Goal: Navigation & Orientation: Find specific page/section

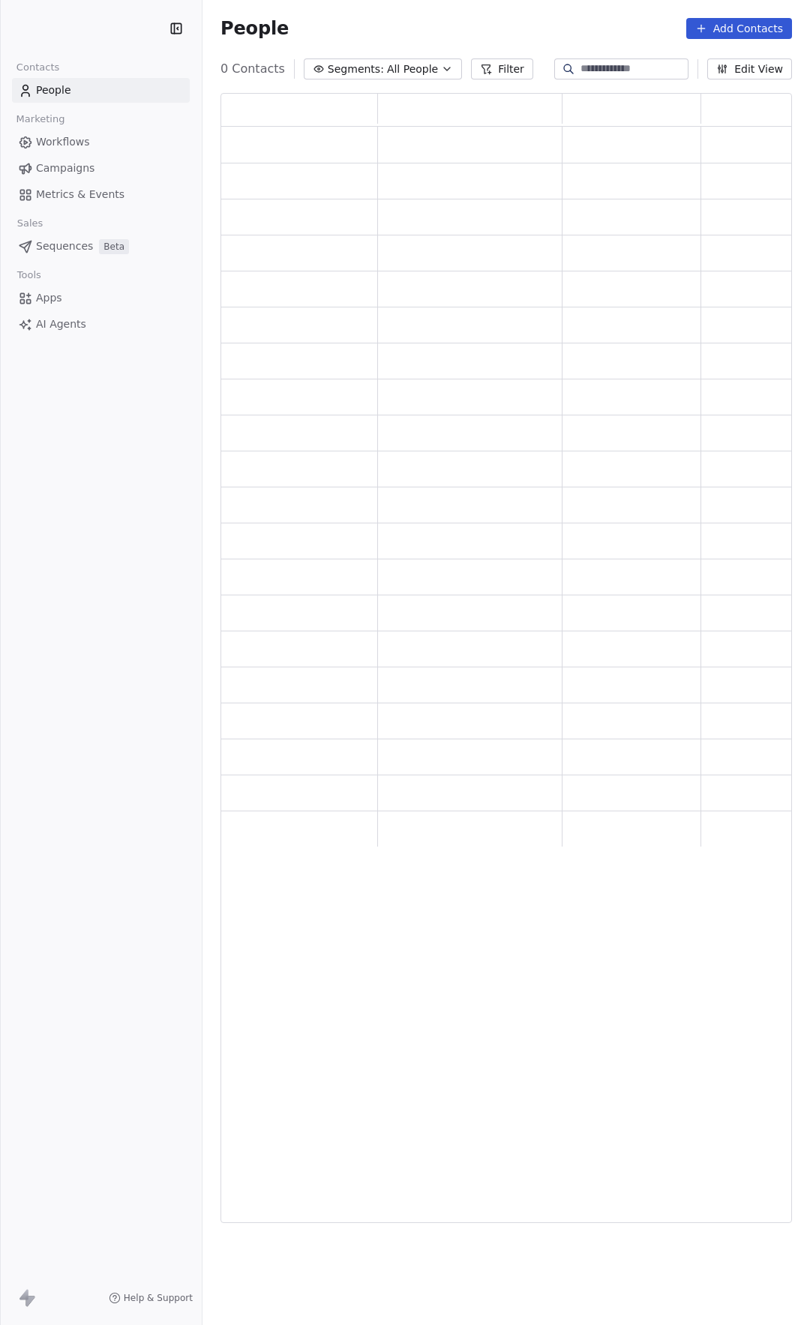
scroll to position [1119, 560]
click at [94, 140] on link "Workflows" at bounding box center [101, 142] width 178 height 25
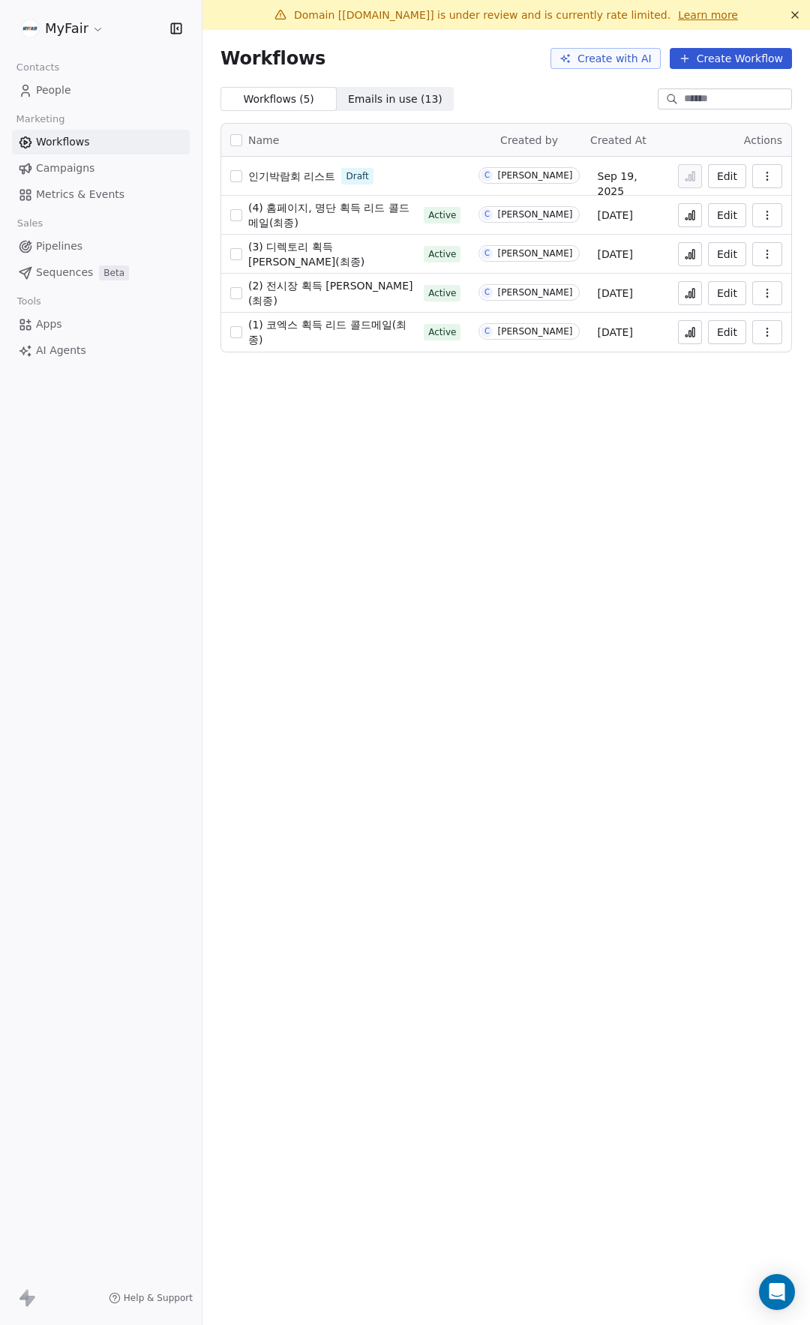
click at [691, 336] on icon at bounding box center [690, 332] width 12 height 12
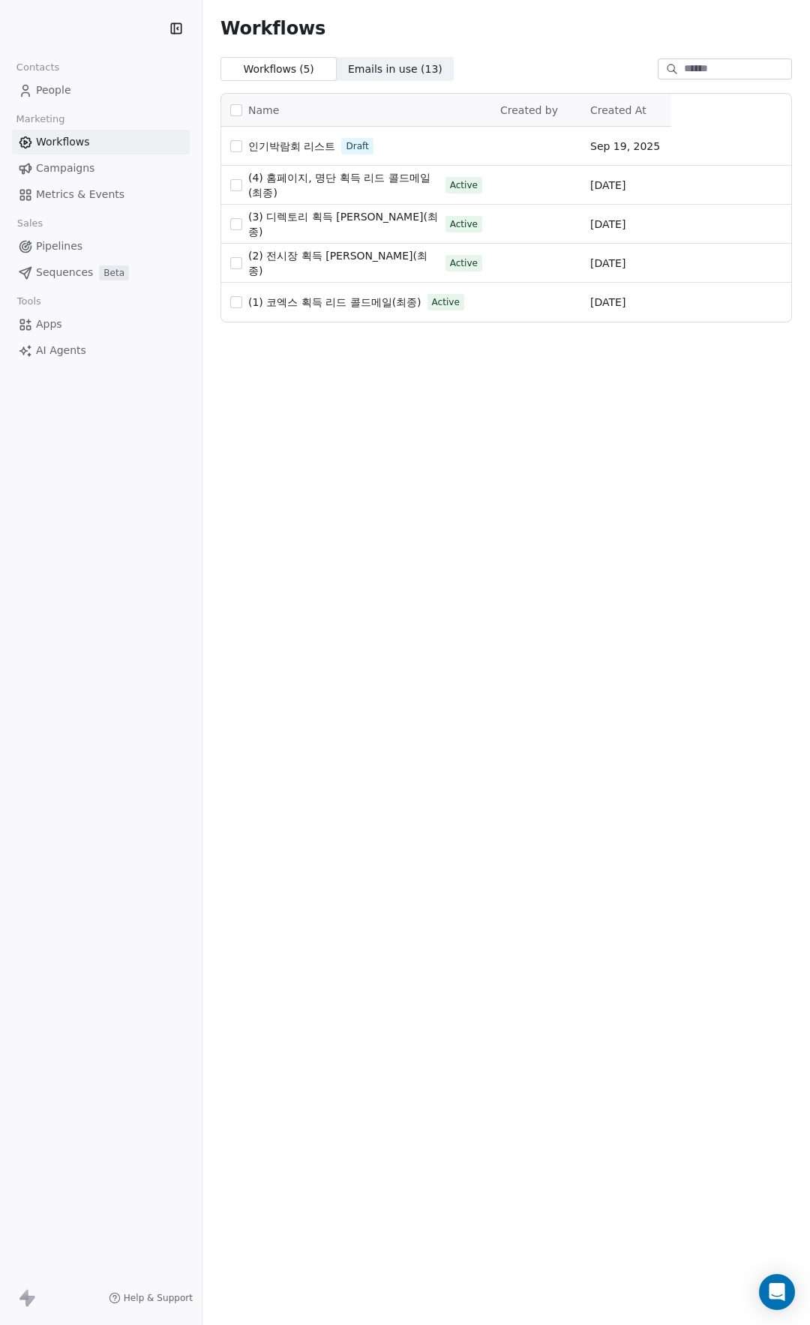
click at [79, 22] on html "Contacts People Marketing Workflows Campaigns Metrics & Events Sales Pipelines …" at bounding box center [405, 662] width 810 height 1325
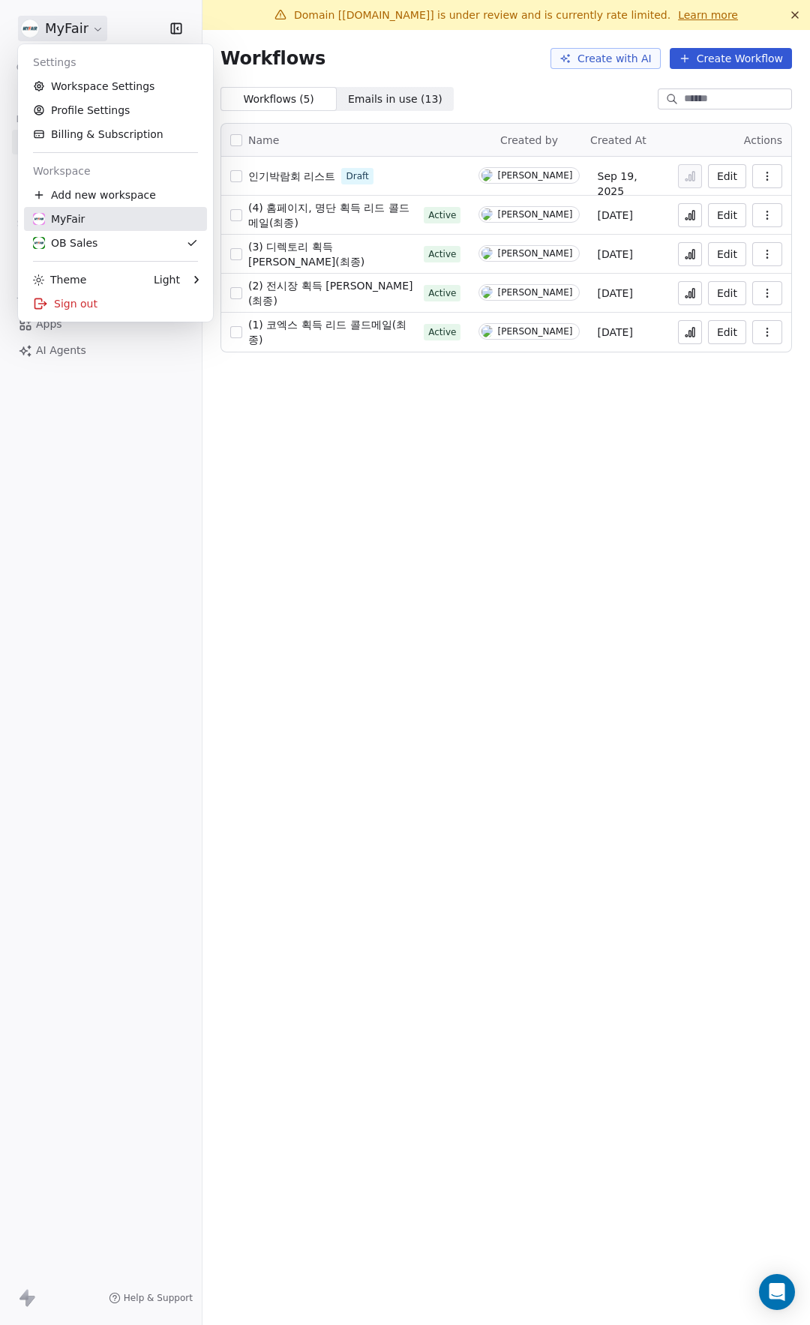
click at [99, 211] on link "MyFair" at bounding box center [115, 219] width 183 height 24
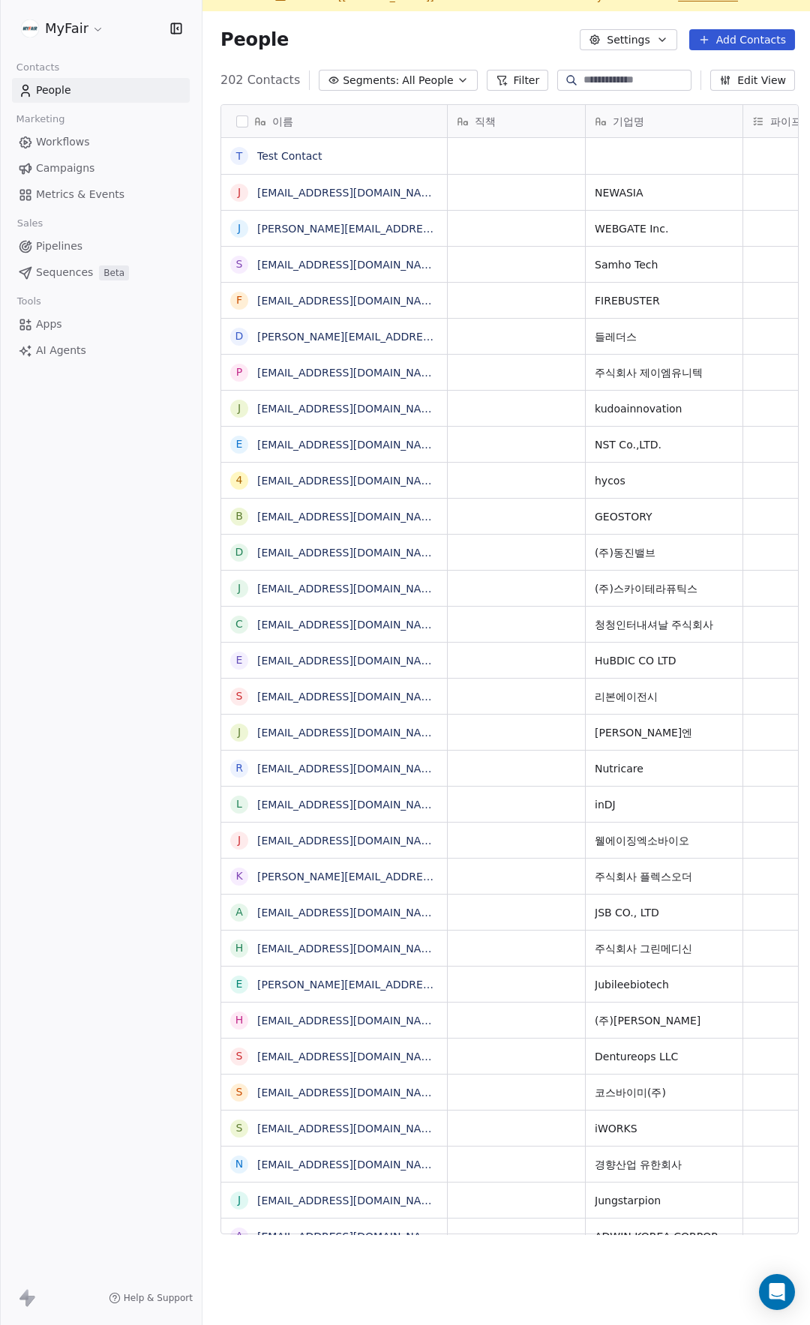
scroll to position [1155, 603]
click at [466, 37] on div "People Settings Add Contacts" at bounding box center [507, 39] width 574 height 21
click at [70, 26] on html "MyFair Contacts People Marketing Workflows Campaigns Metrics & Events Sales Pip…" at bounding box center [405, 662] width 810 height 1325
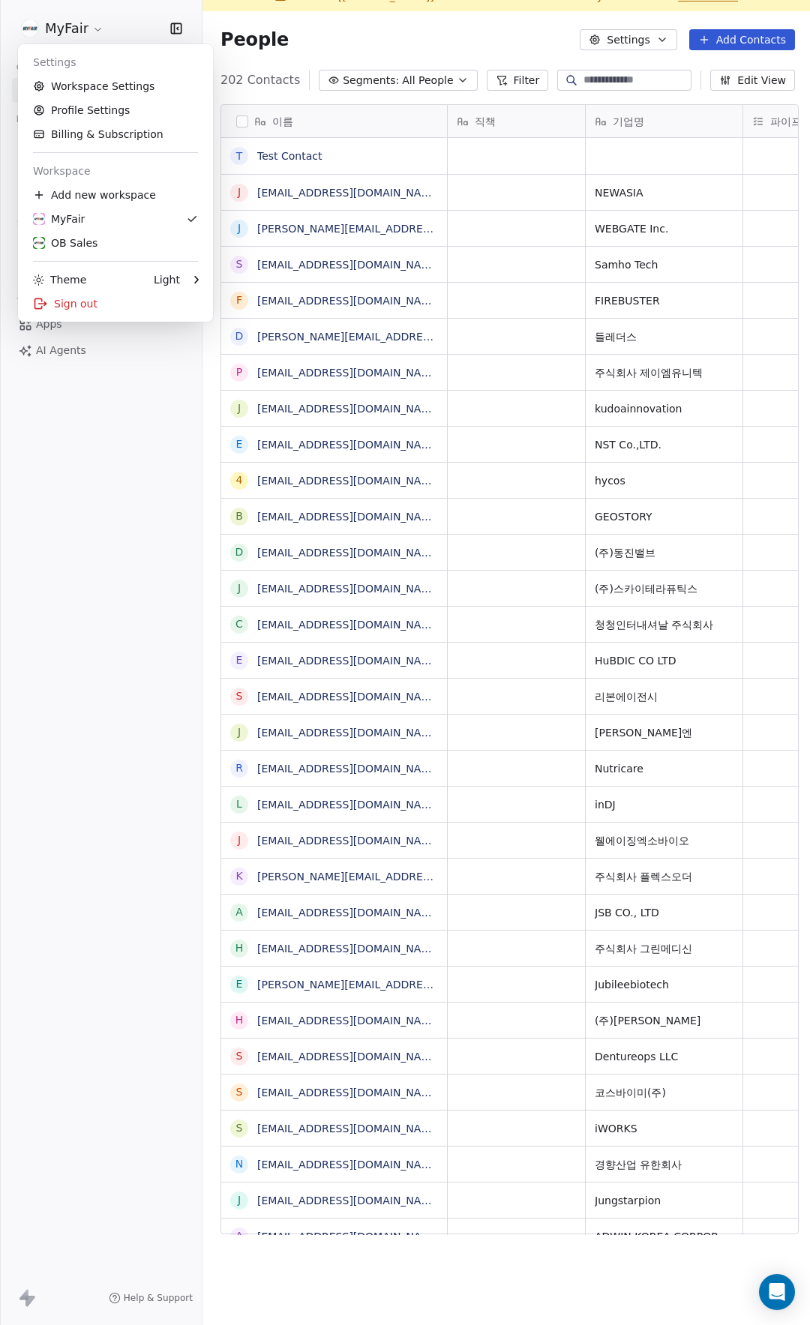
click at [79, 26] on html "MyFair Contacts People Marketing Workflows Campaigns Metrics & Events Sales Pip…" at bounding box center [405, 662] width 810 height 1325
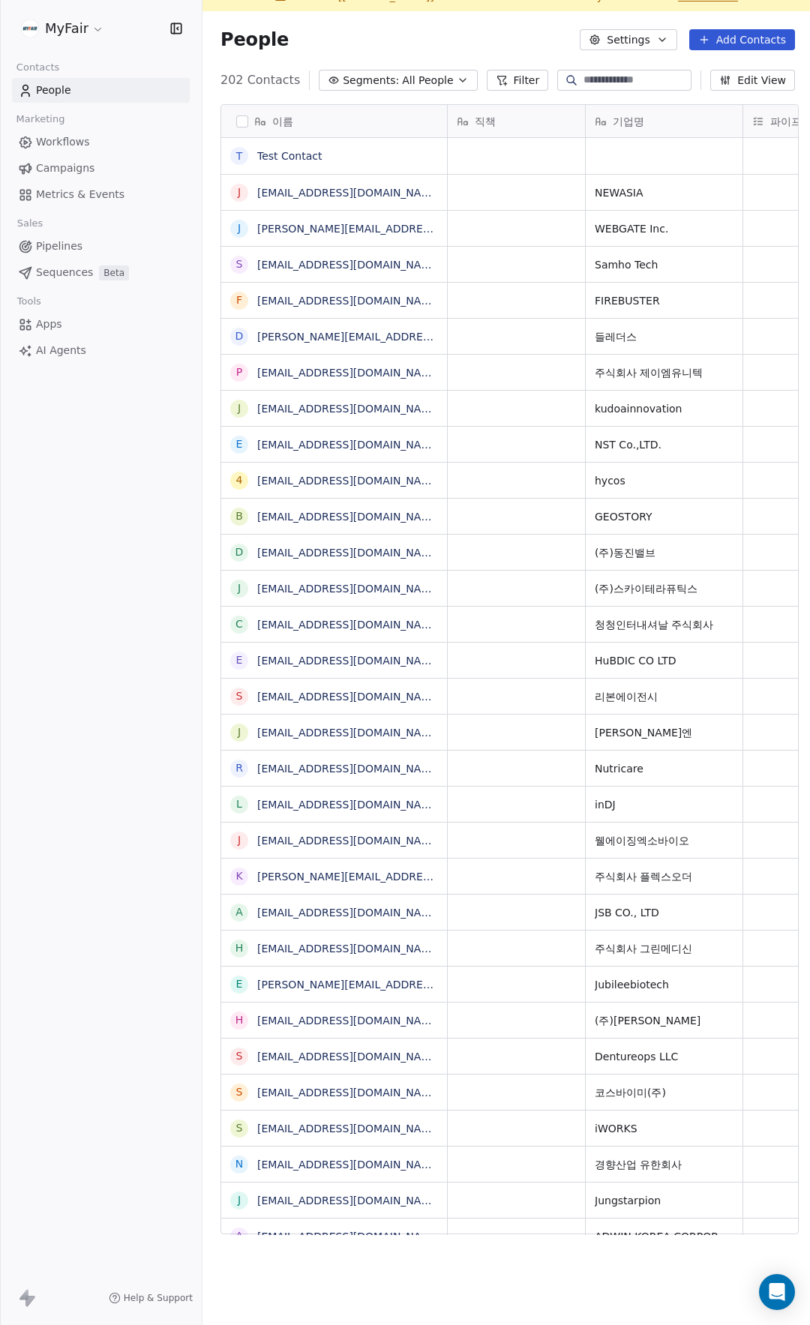
click at [79, 26] on html "MyFair Contacts People Marketing Workflows Campaigns Metrics & Events Sales Pip…" at bounding box center [405, 662] width 810 height 1325
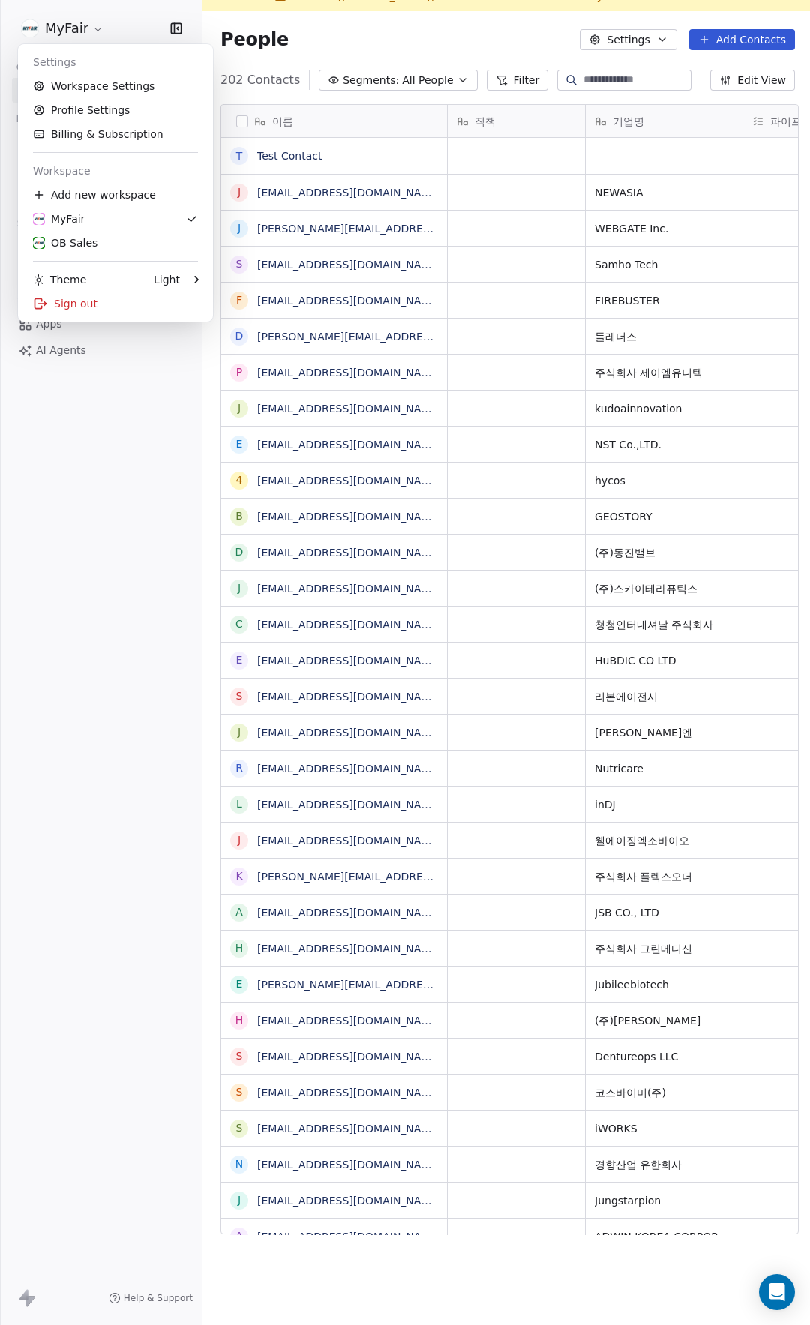
click at [79, 30] on html "MyFair Contacts People Marketing Workflows Campaigns Metrics & Events Sales Pip…" at bounding box center [405, 662] width 810 height 1325
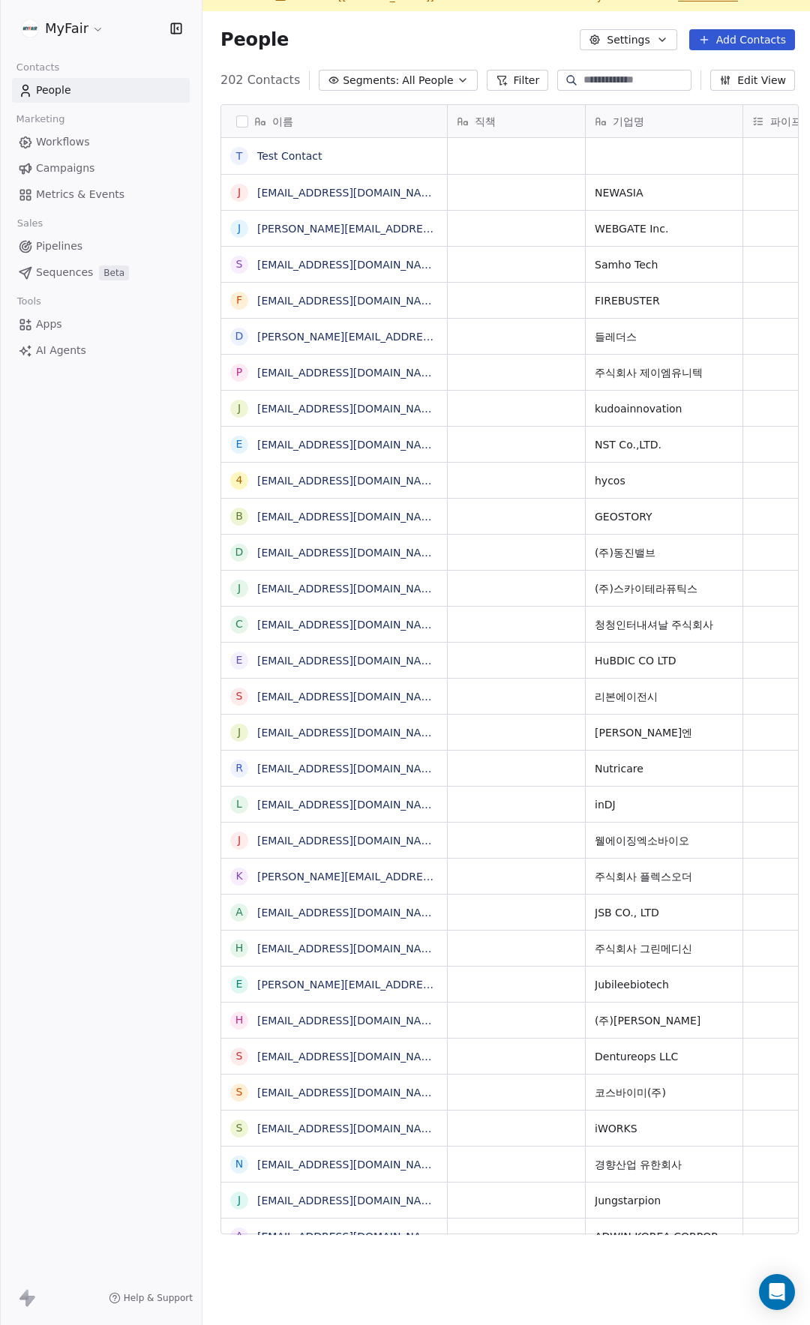
click at [79, 30] on html "MyFair Contacts People Marketing Workflows Campaigns Metrics & Events Sales Pip…" at bounding box center [405, 662] width 810 height 1325
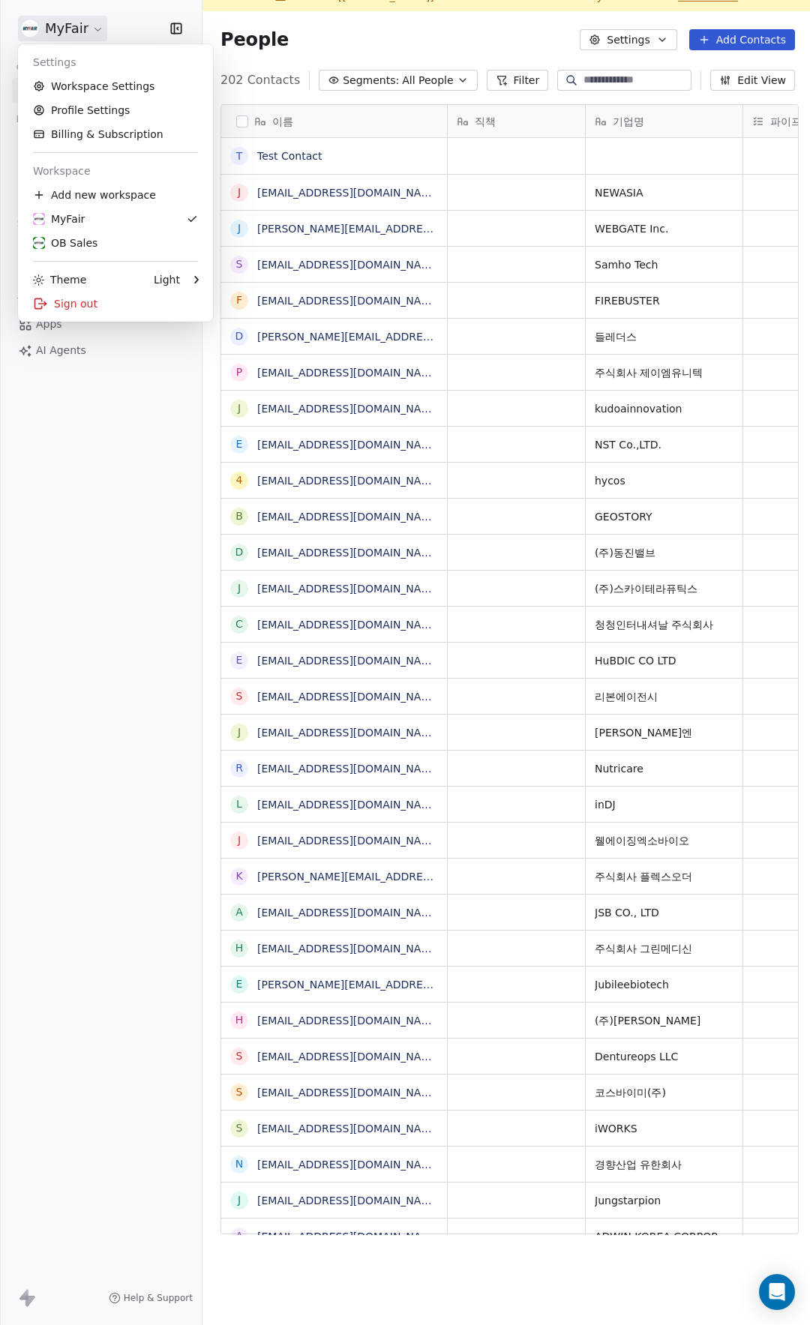
click at [79, 30] on html "MyFair Contacts People Marketing Workflows Campaigns Metrics & Events Sales Pip…" at bounding box center [405, 662] width 810 height 1325
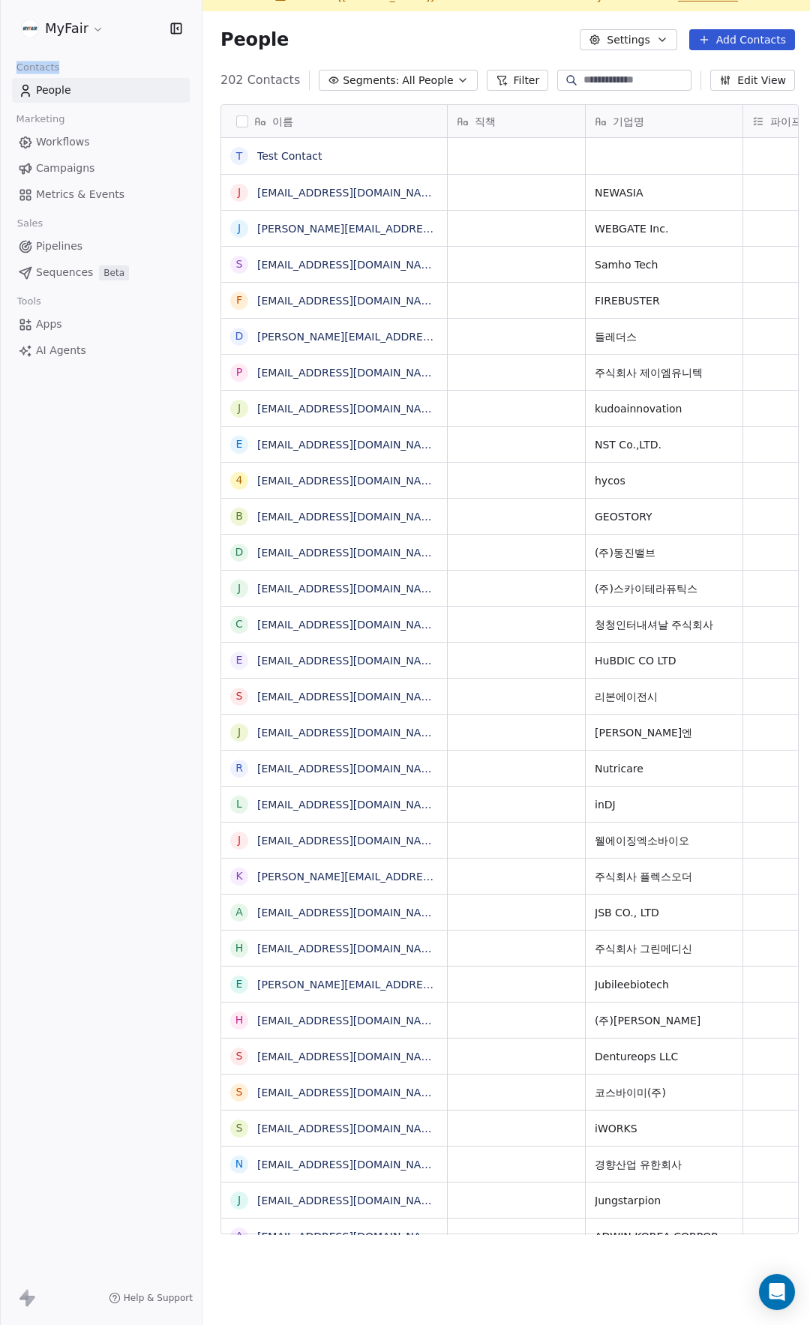
click at [90, 61] on div "Contacts" at bounding box center [101, 67] width 178 height 21
click at [101, 59] on div "Contacts" at bounding box center [101, 67] width 178 height 21
click at [466, 29] on div "People Settings Add Contacts" at bounding box center [507, 39] width 574 height 21
